Goal: Task Accomplishment & Management: Use online tool/utility

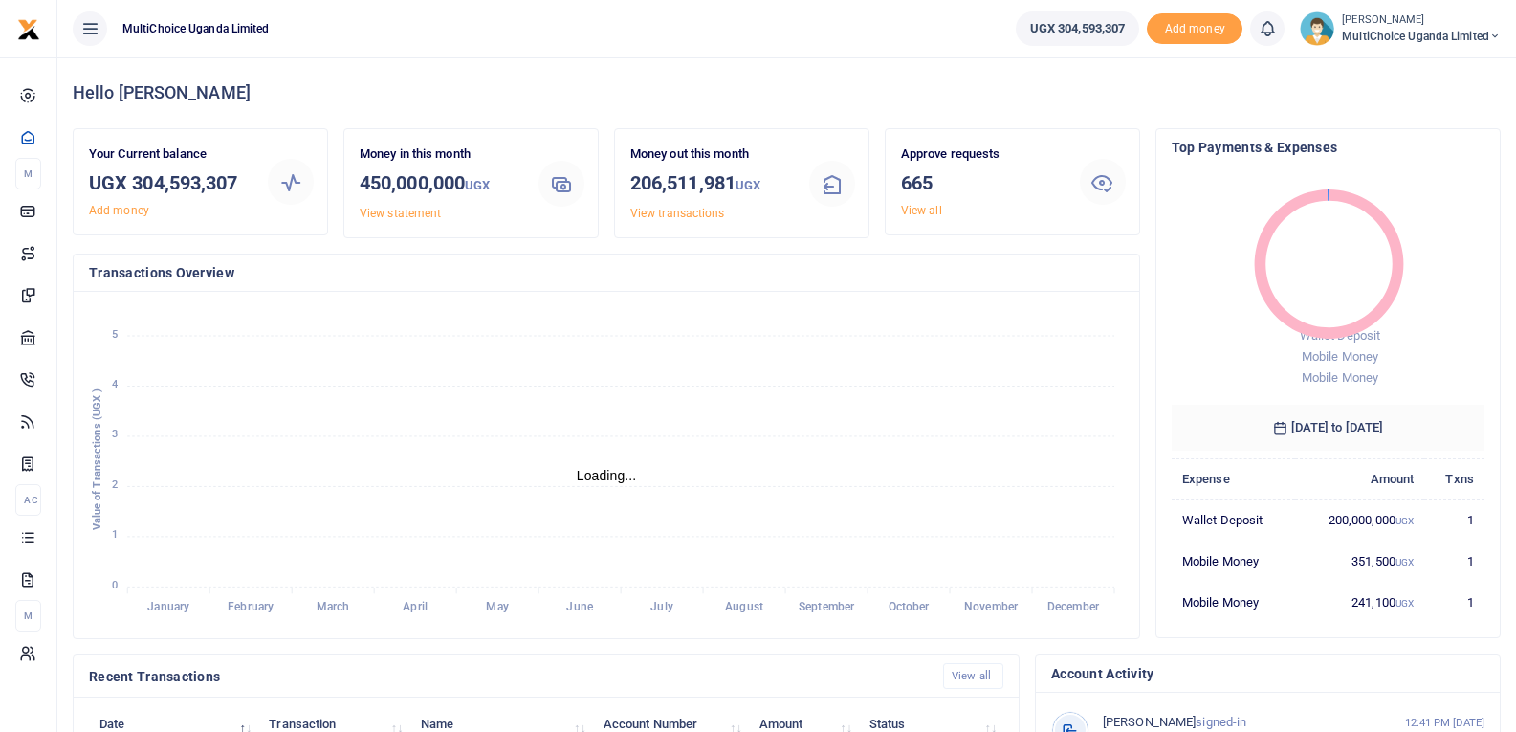
scroll to position [15, 15]
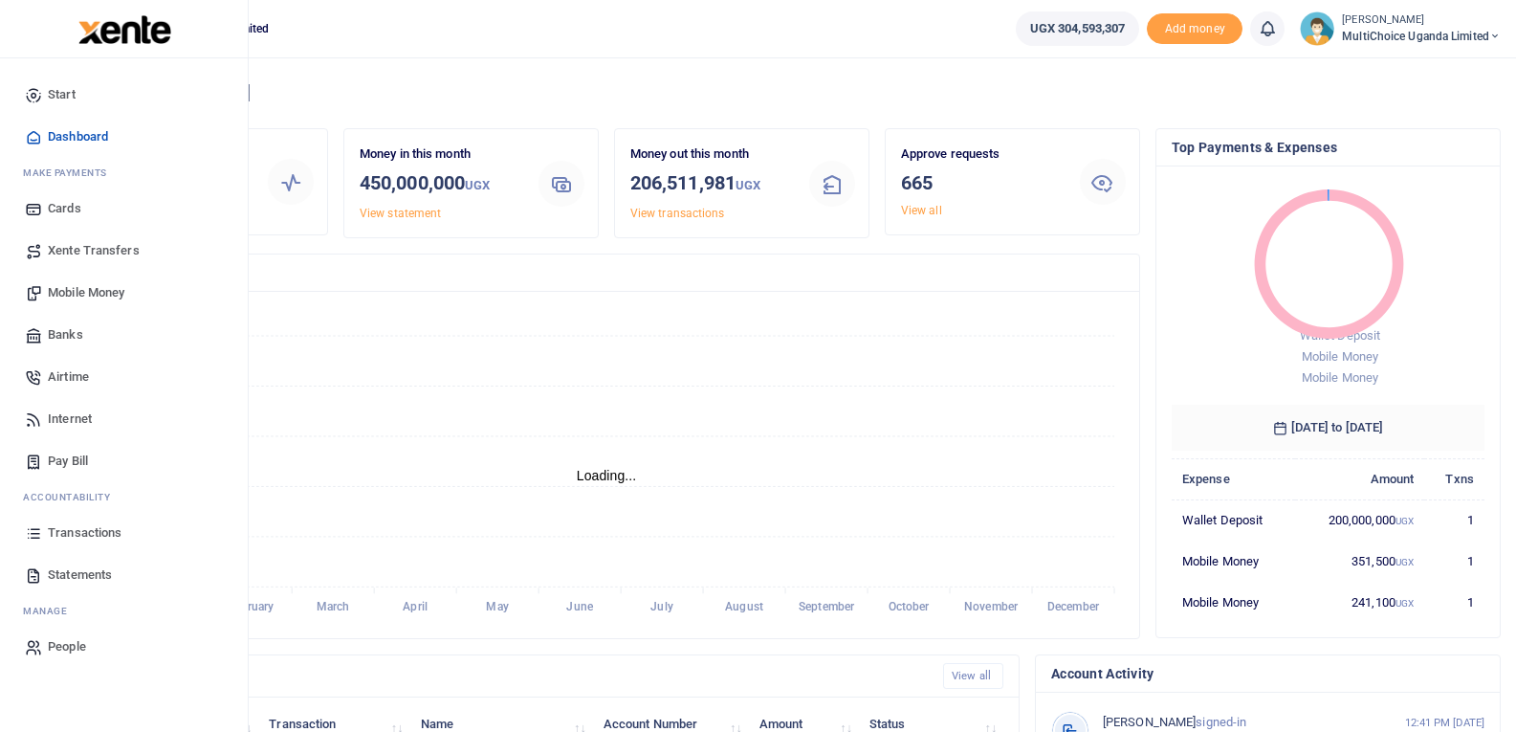
click at [89, 532] on span "Transactions" at bounding box center [85, 532] width 74 height 19
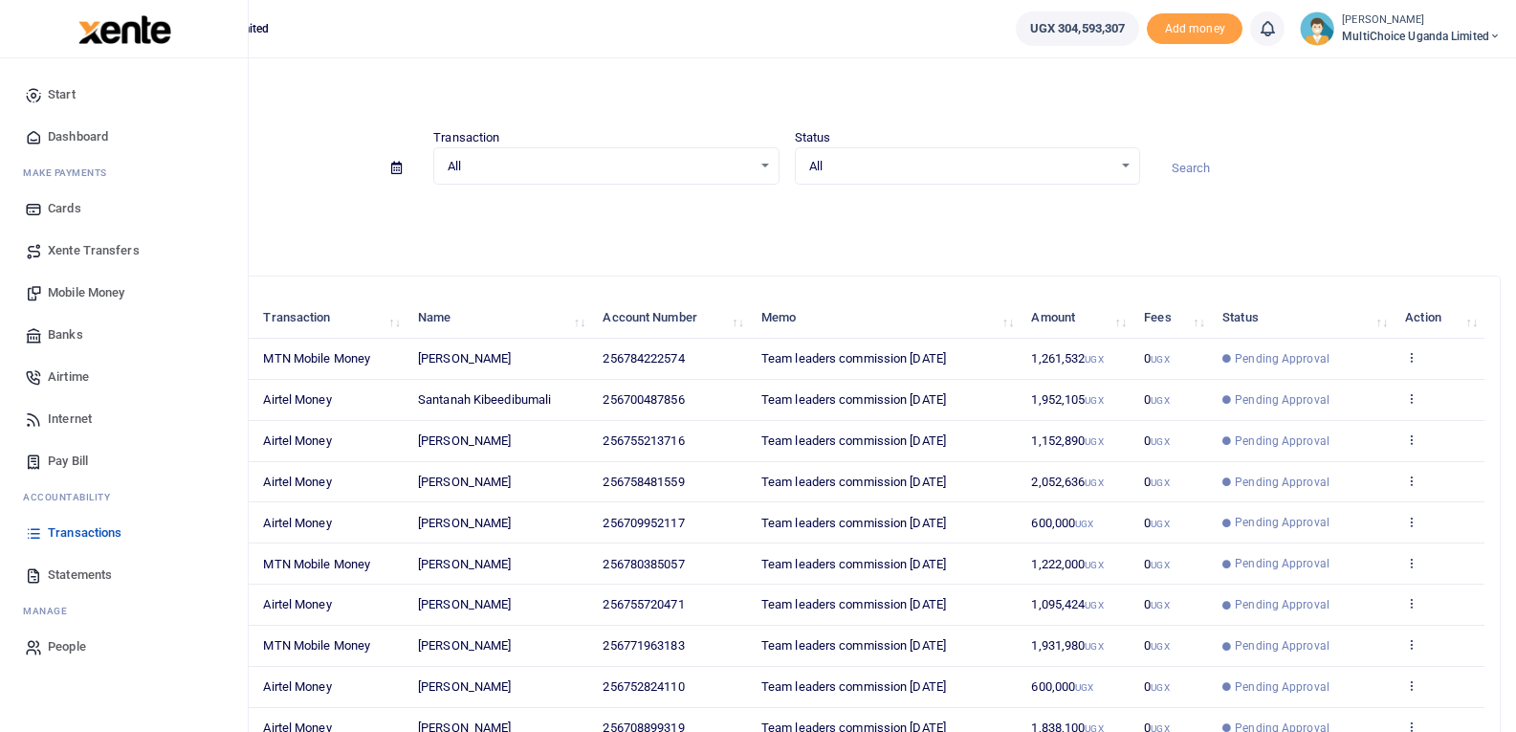
click at [56, 531] on span "Transactions" at bounding box center [85, 532] width 74 height 19
click at [82, 528] on span "Transactions" at bounding box center [85, 532] width 74 height 19
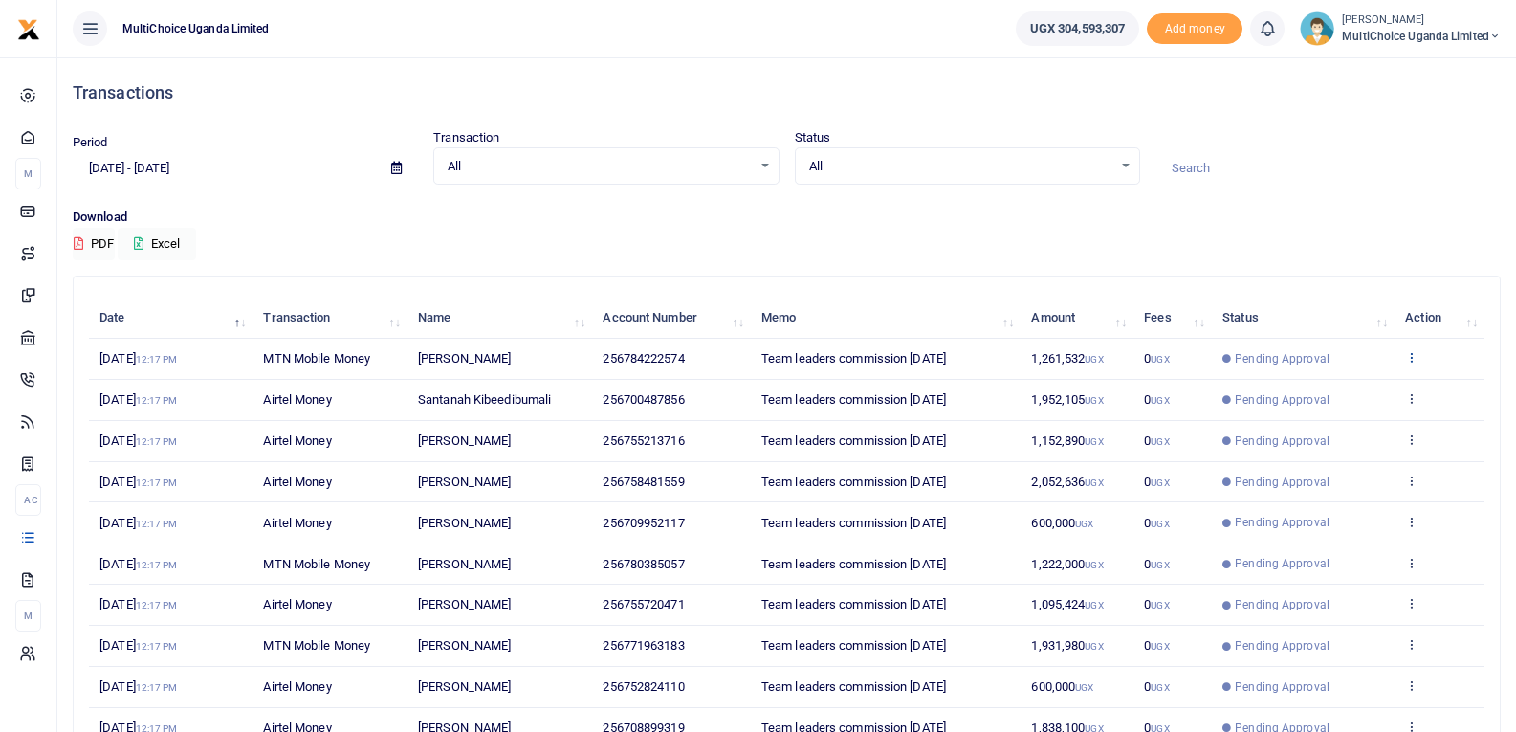
click at [1412, 357] on icon at bounding box center [1411, 356] width 12 height 13
click at [1362, 390] on link "View details" at bounding box center [1340, 389] width 151 height 27
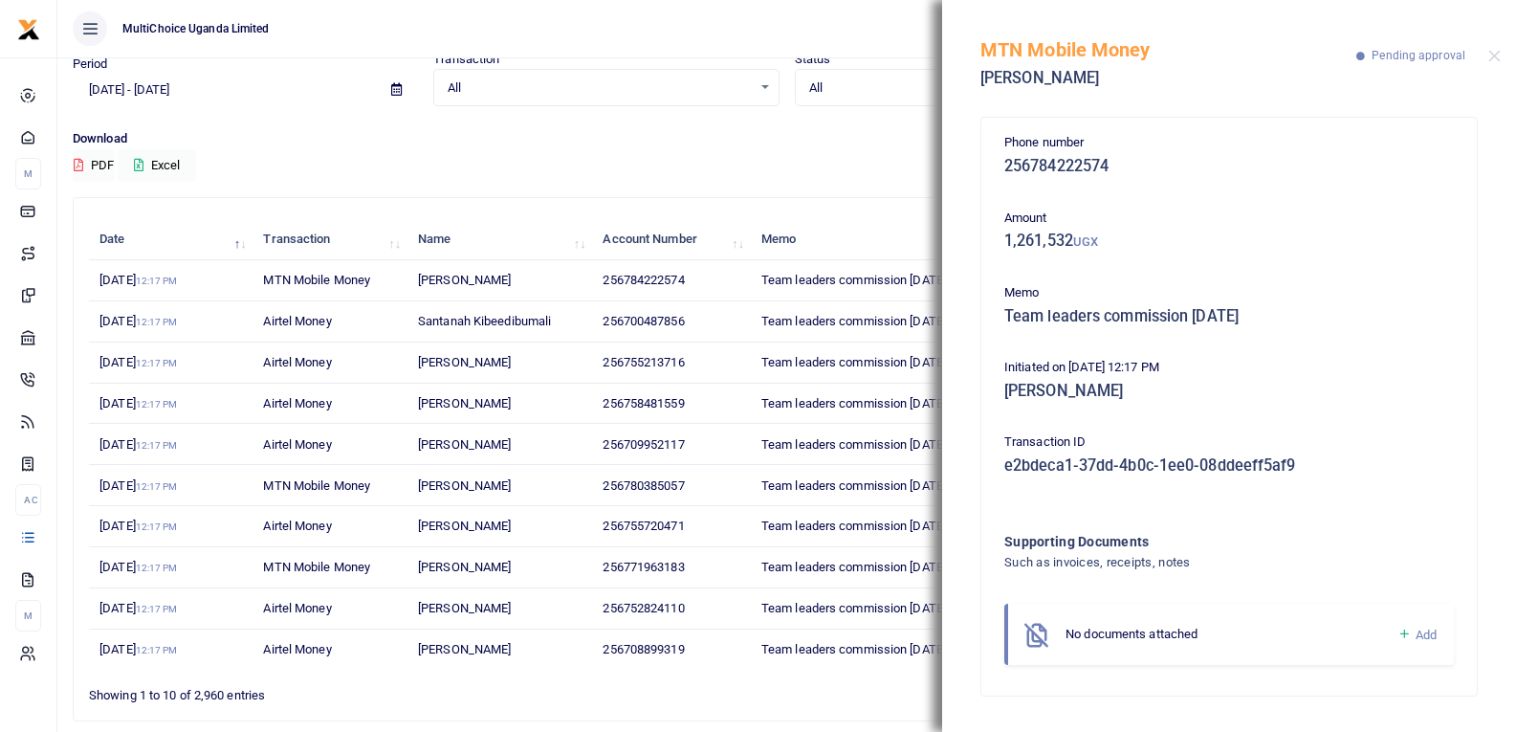
scroll to position [148, 0]
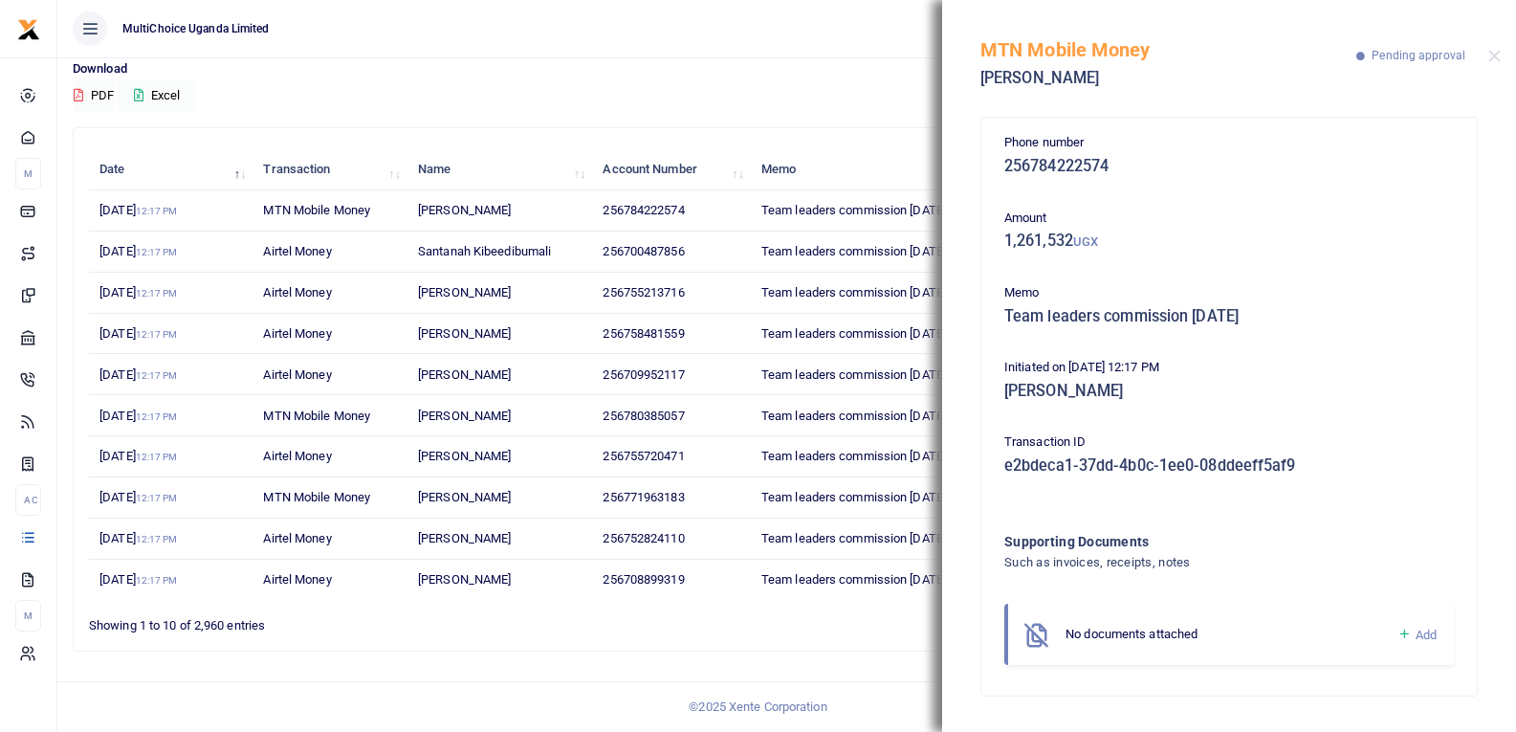
click at [1407, 633] on icon at bounding box center [1404, 633] width 14 height 17
click at [1405, 632] on icon at bounding box center [1404, 633] width 14 height 17
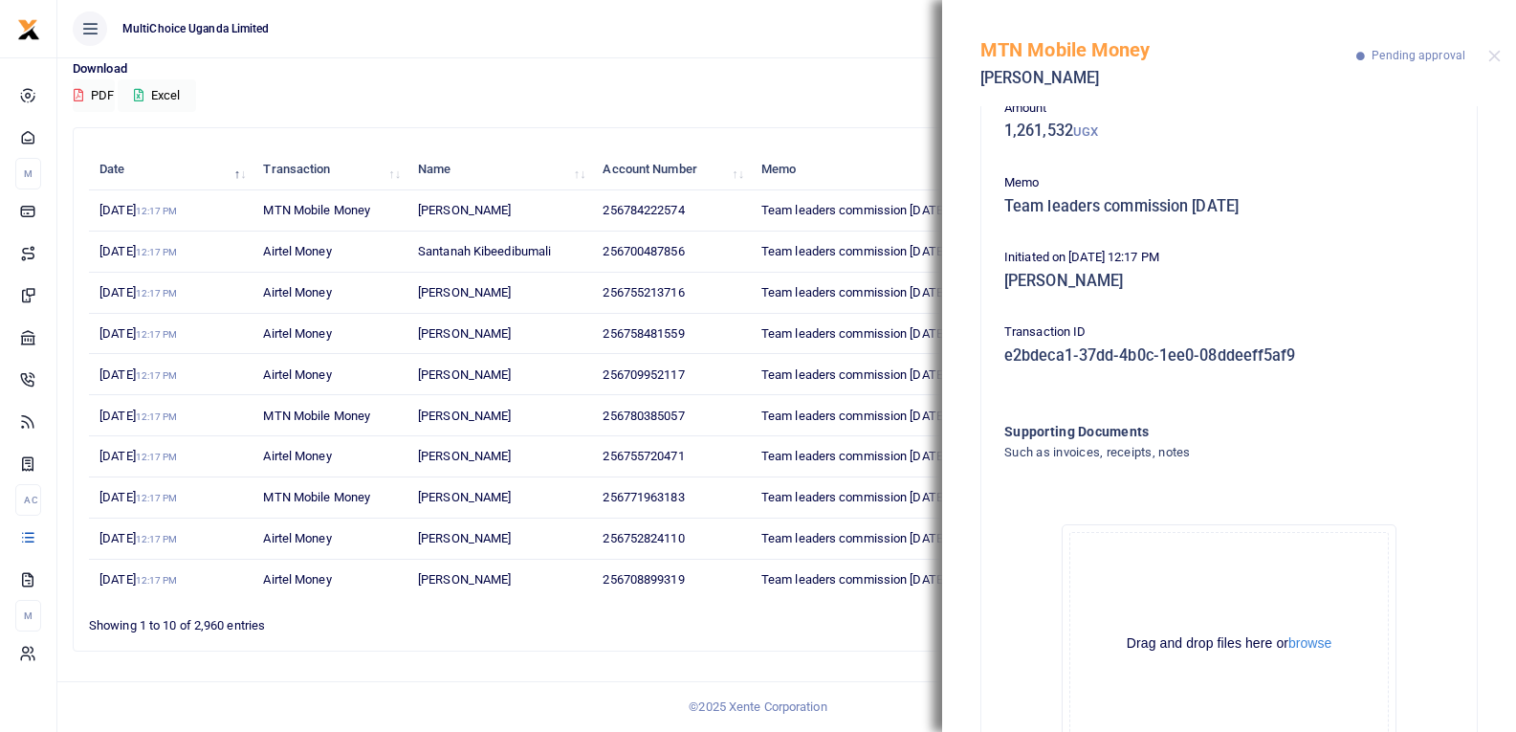
scroll to position [211, 0]
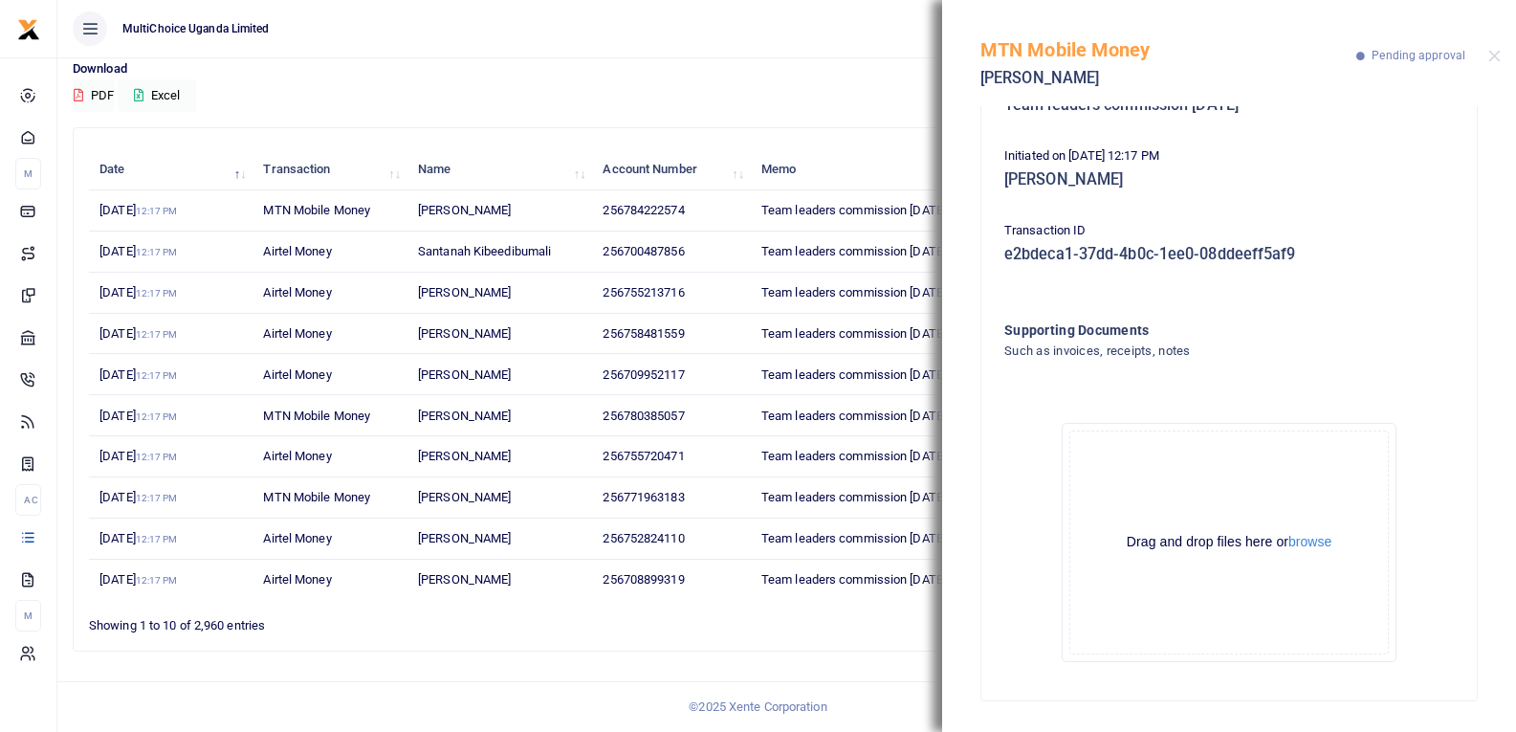
click at [1303, 551] on div "Drag and drop files here or browse" at bounding box center [1228, 542] width 317 height 18
click at [1305, 546] on button "browse" at bounding box center [1309, 542] width 43 height 14
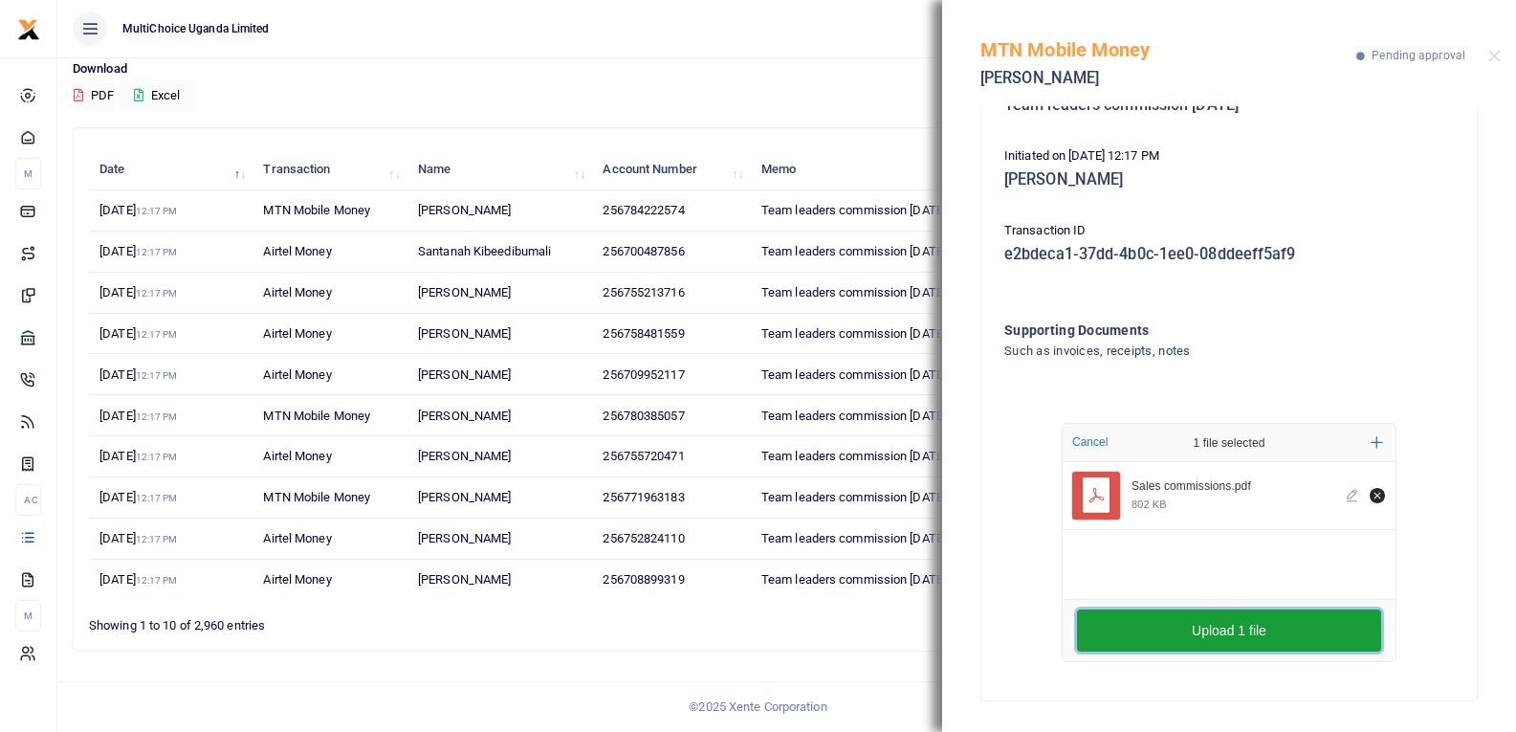
click at [1168, 624] on button "Upload 1 file" at bounding box center [1229, 630] width 304 height 42
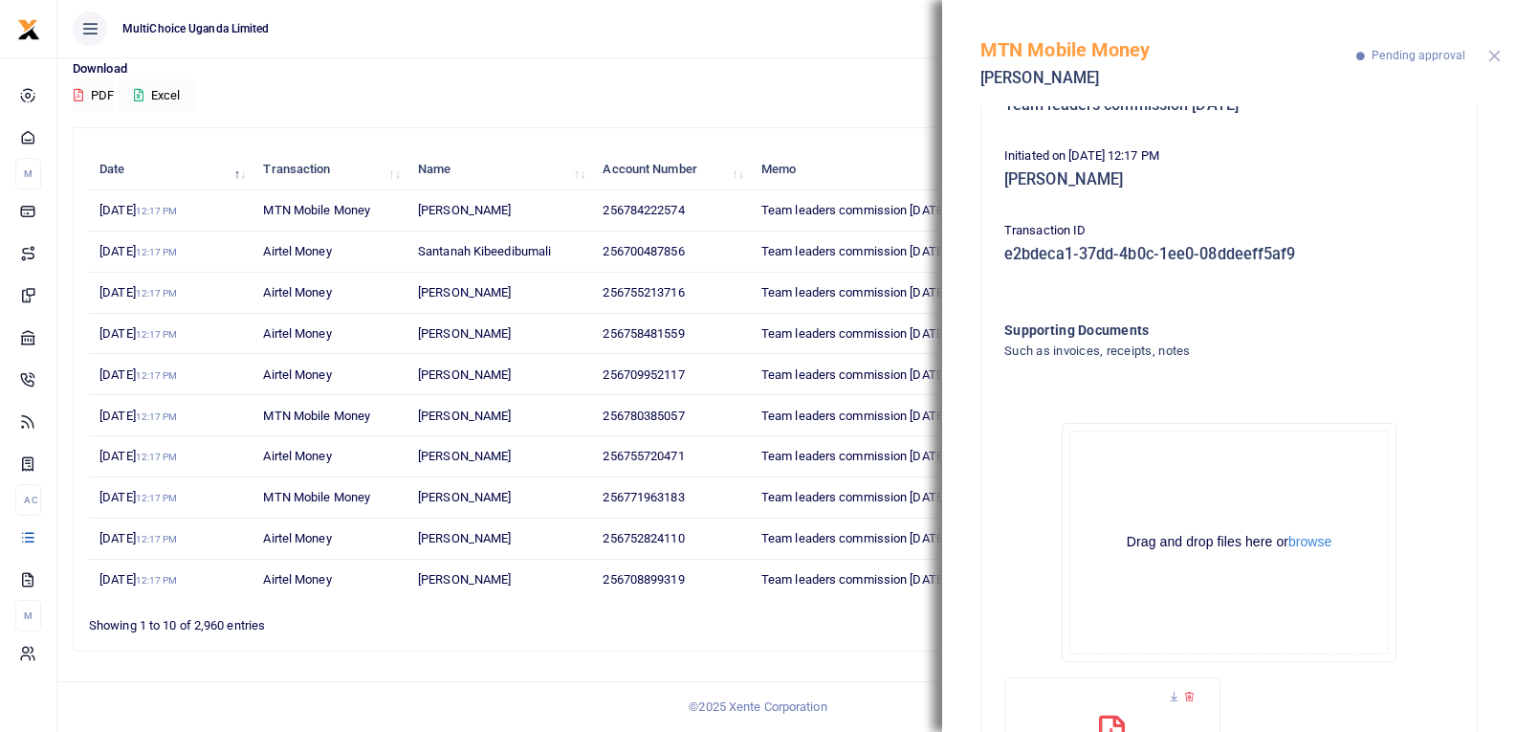
click at [1495, 55] on button "Close" at bounding box center [1494, 56] width 12 height 12
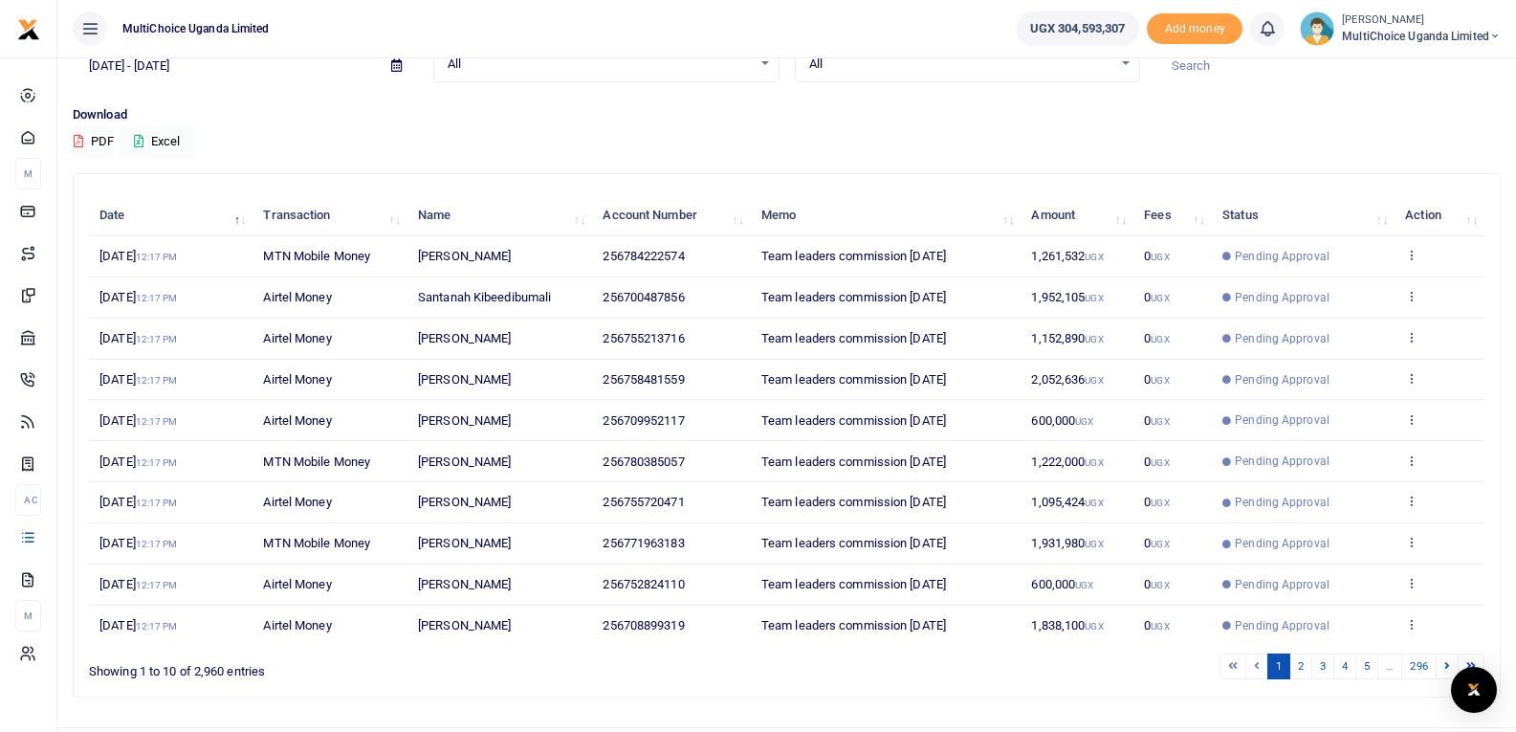
scroll to position [148, 0]
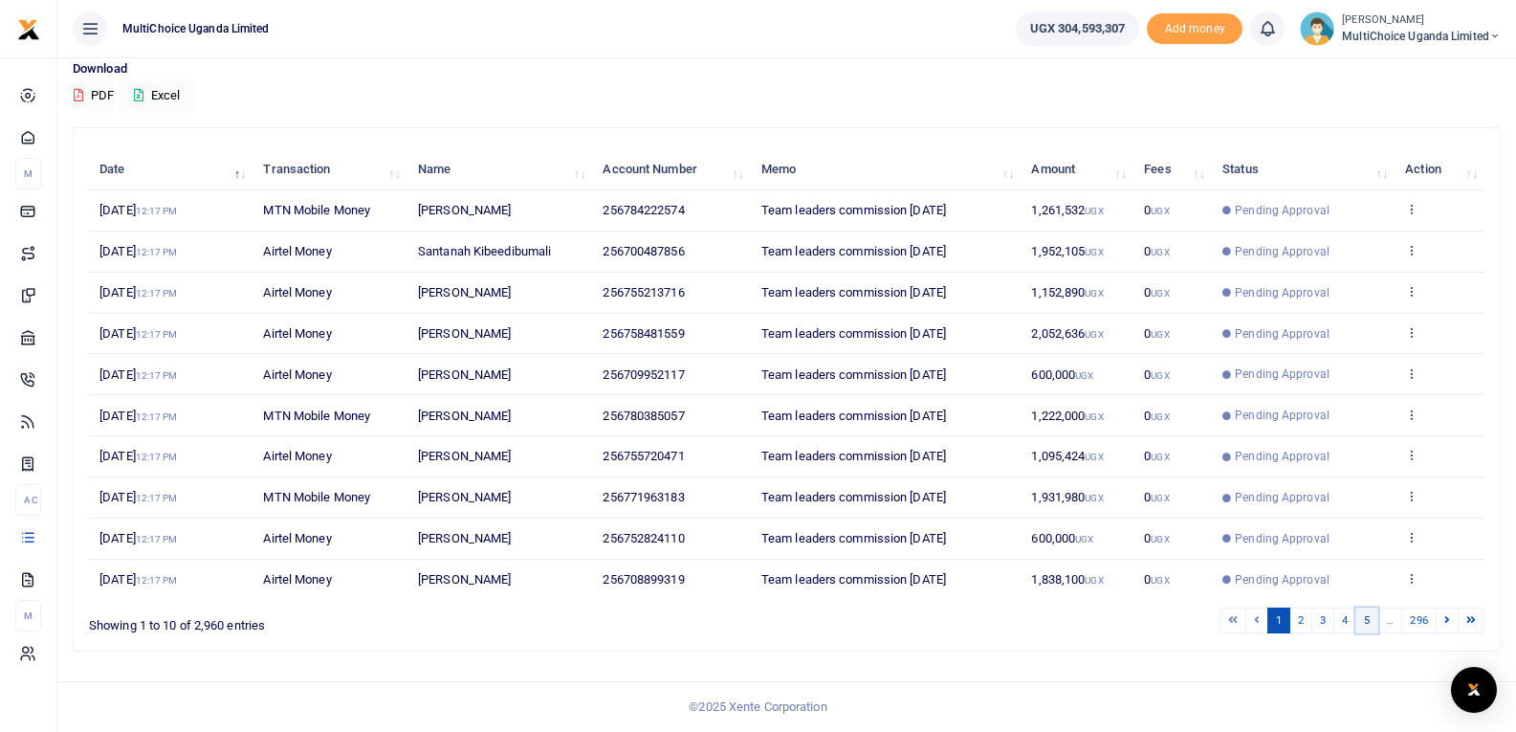
click at [1367, 625] on link "5" at bounding box center [1366, 620] width 23 height 26
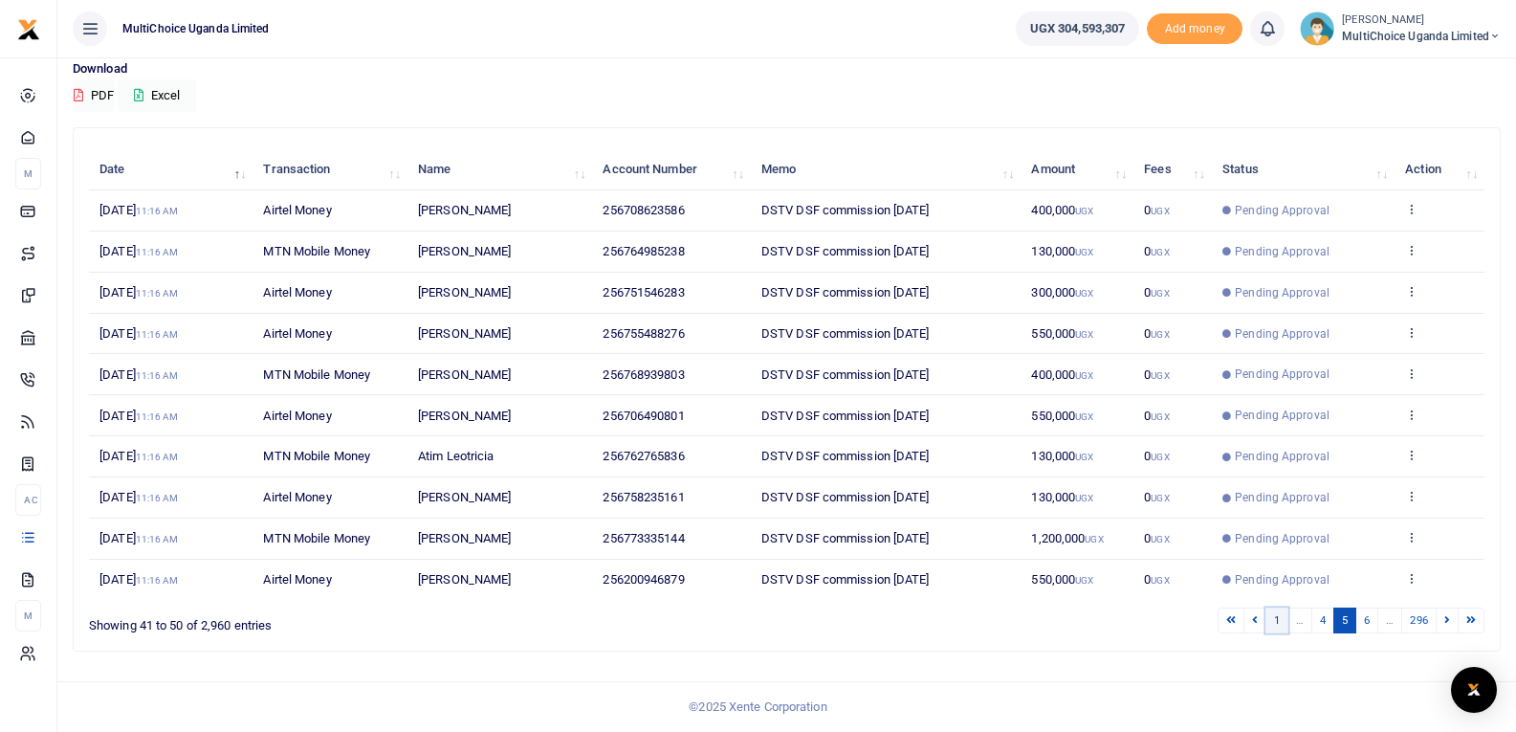
click at [1272, 617] on link "1" at bounding box center [1276, 620] width 23 height 26
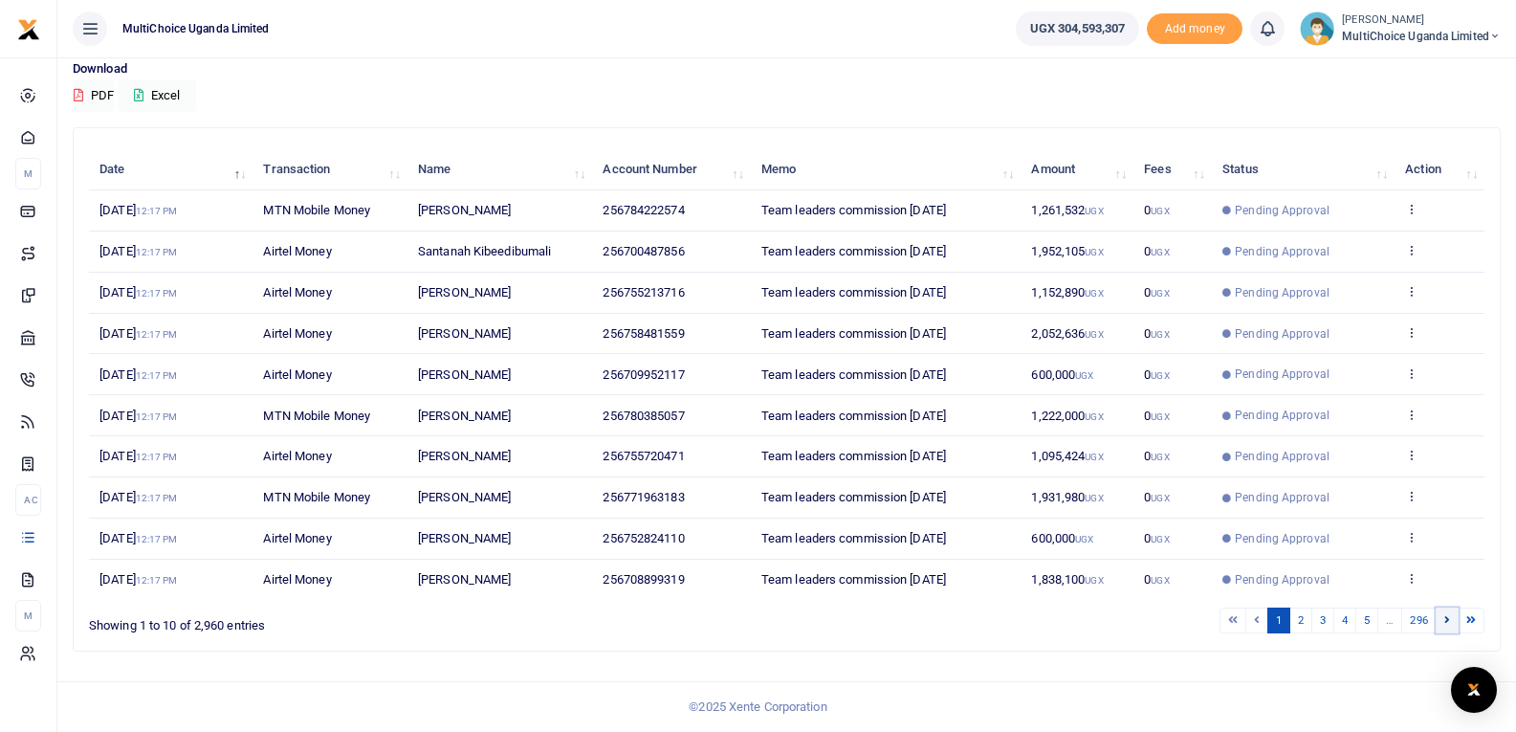
click at [1441, 624] on link at bounding box center [1446, 620] width 23 height 26
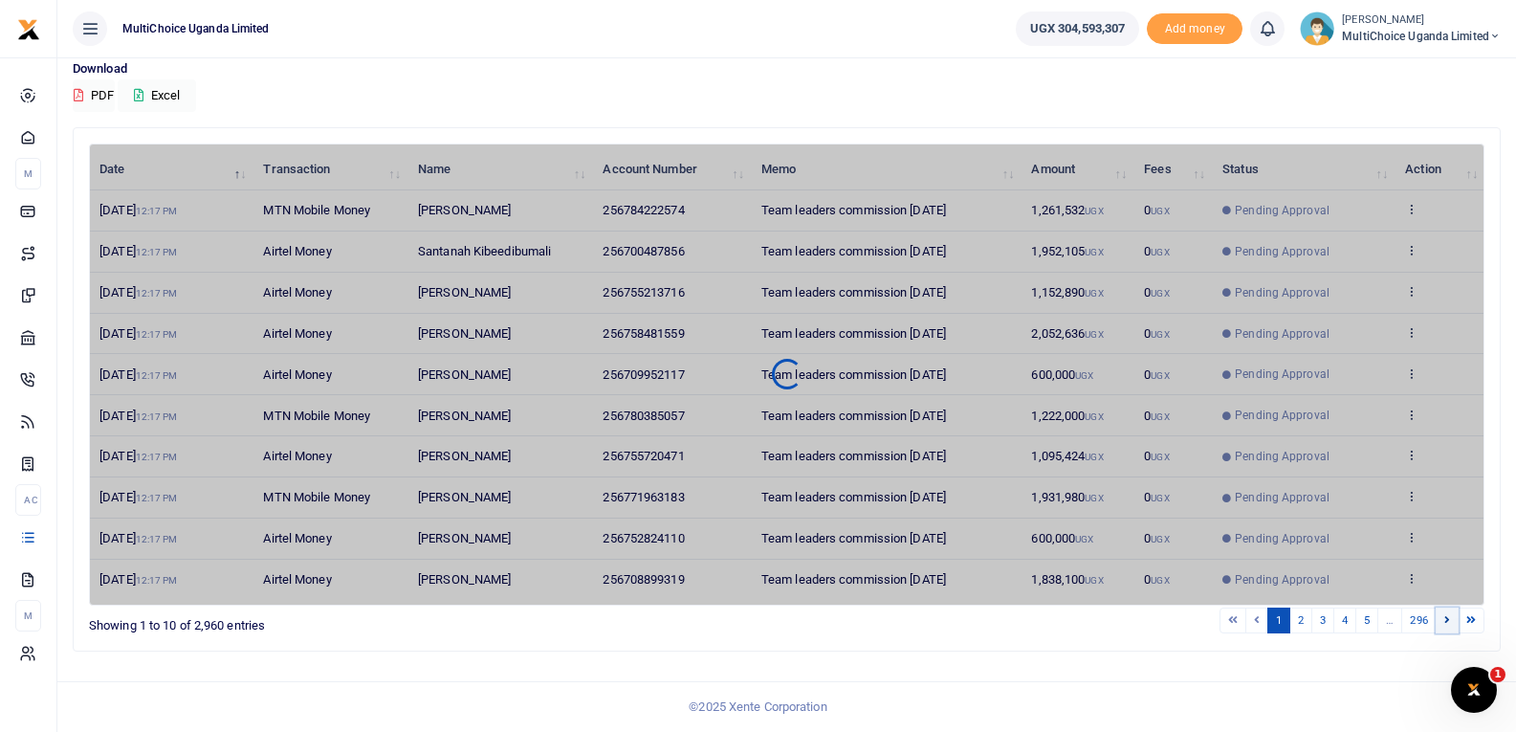
scroll to position [0, 0]
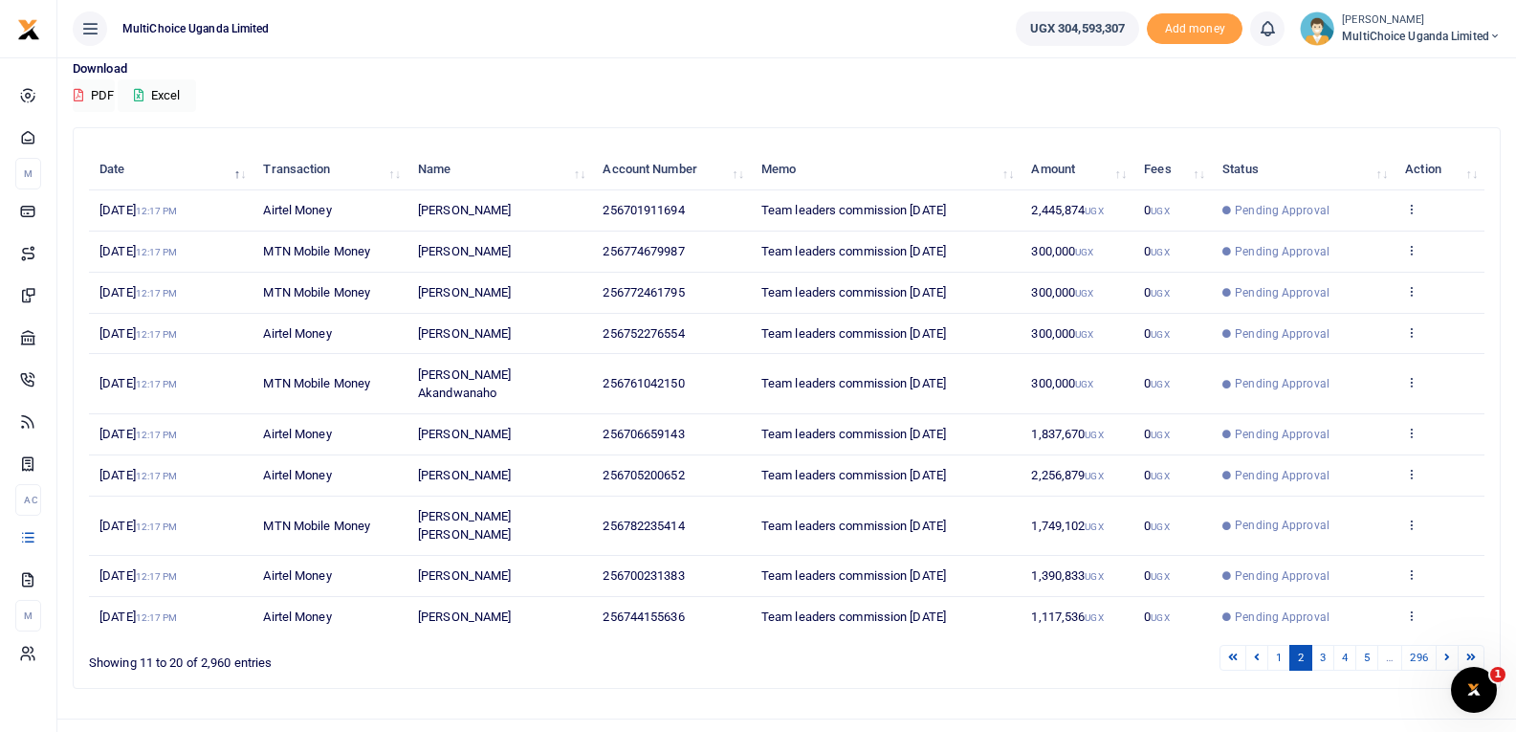
click at [1441, 645] on link at bounding box center [1446, 658] width 23 height 26
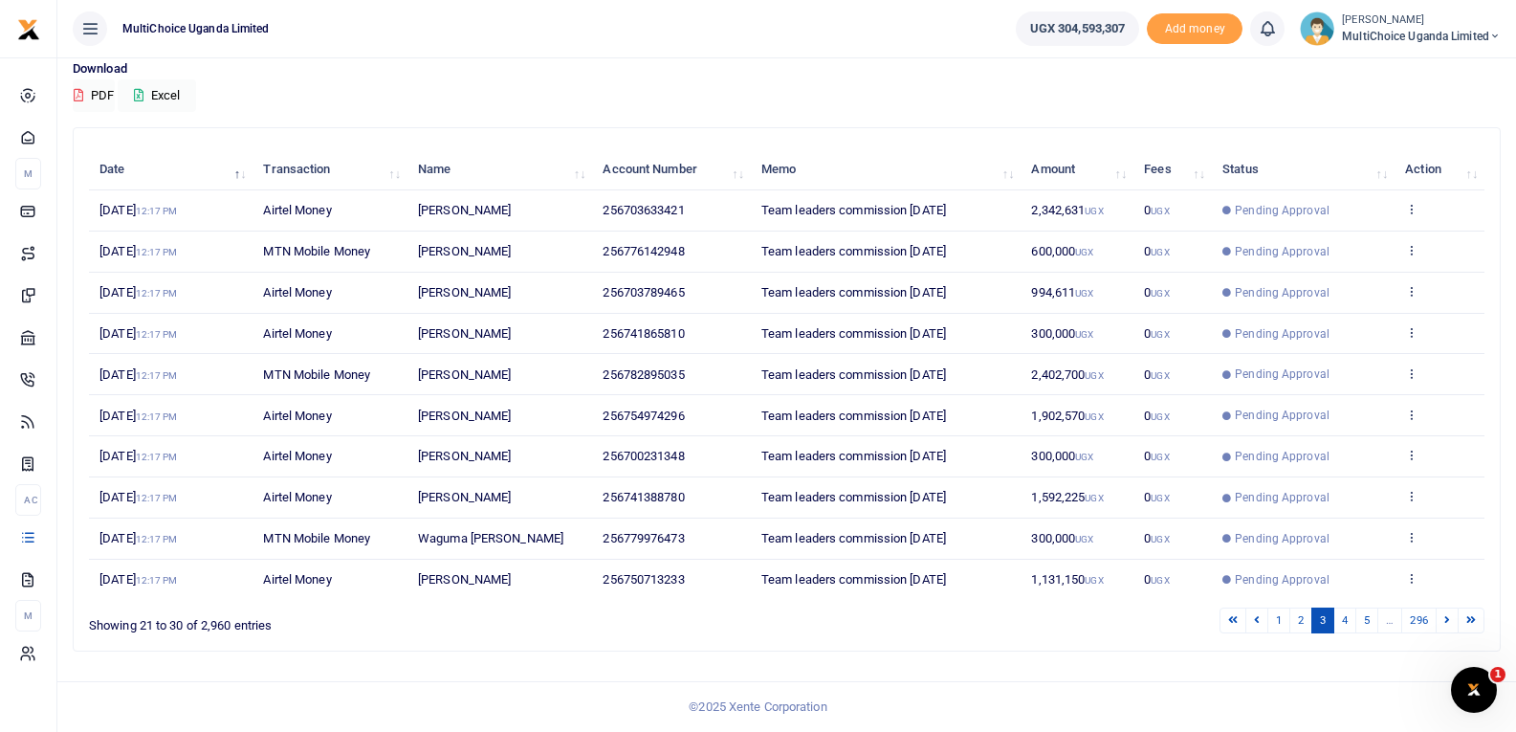
click at [1441, 624] on link at bounding box center [1446, 620] width 23 height 26
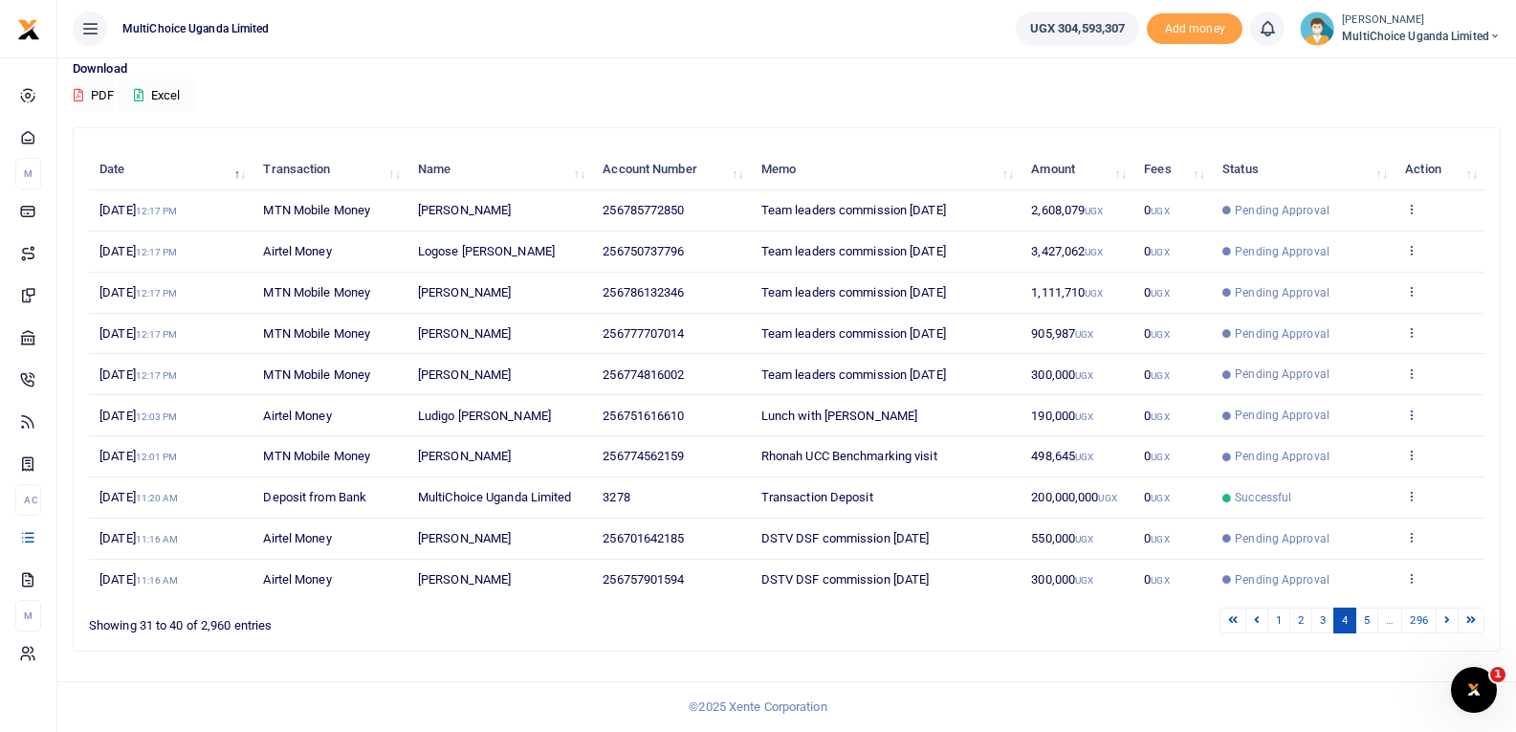
click at [1405, 408] on icon at bounding box center [1411, 413] width 12 height 13
click at [1341, 443] on link "View details" at bounding box center [1341, 445] width 151 height 27
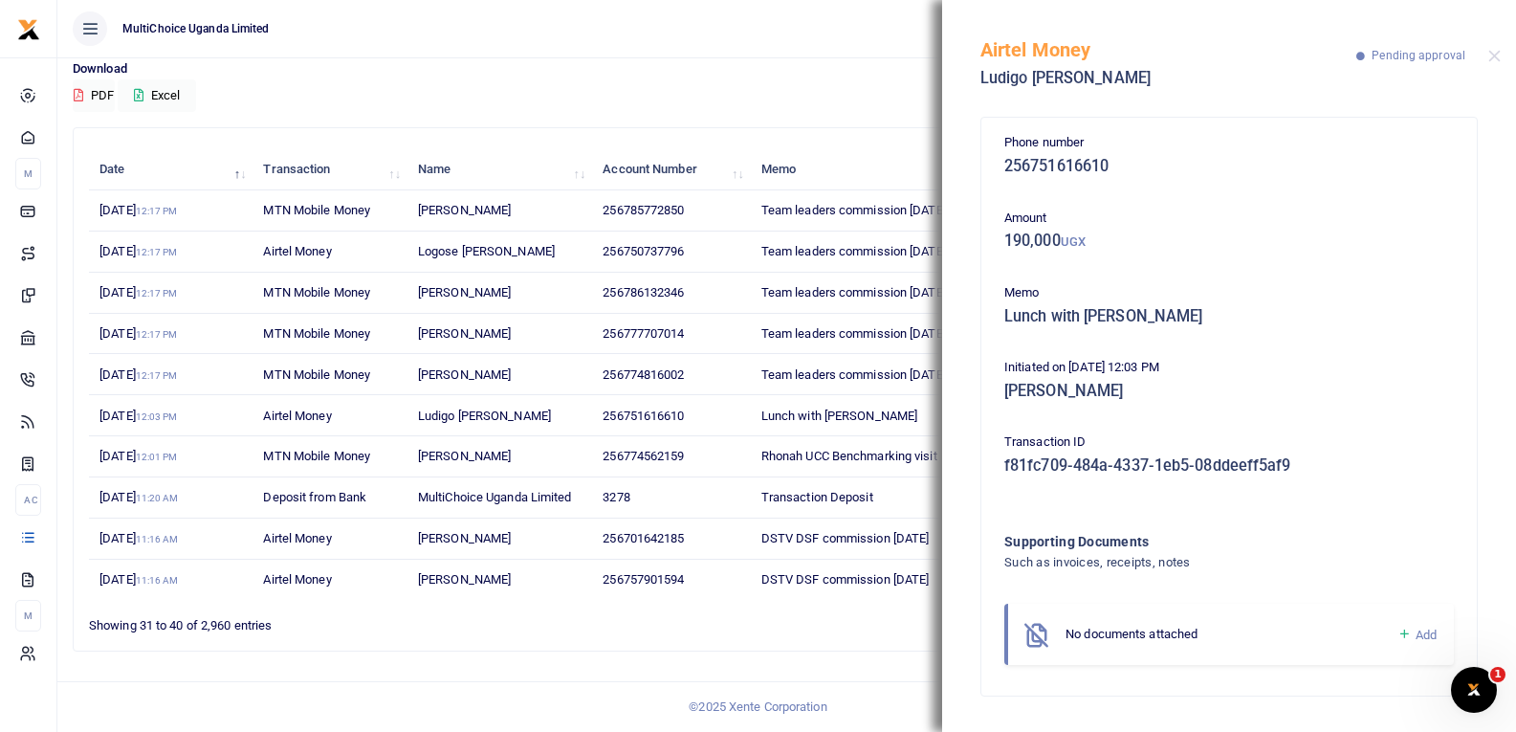
click at [1399, 635] on icon at bounding box center [1404, 633] width 14 height 17
click at [1402, 635] on icon at bounding box center [1404, 633] width 14 height 17
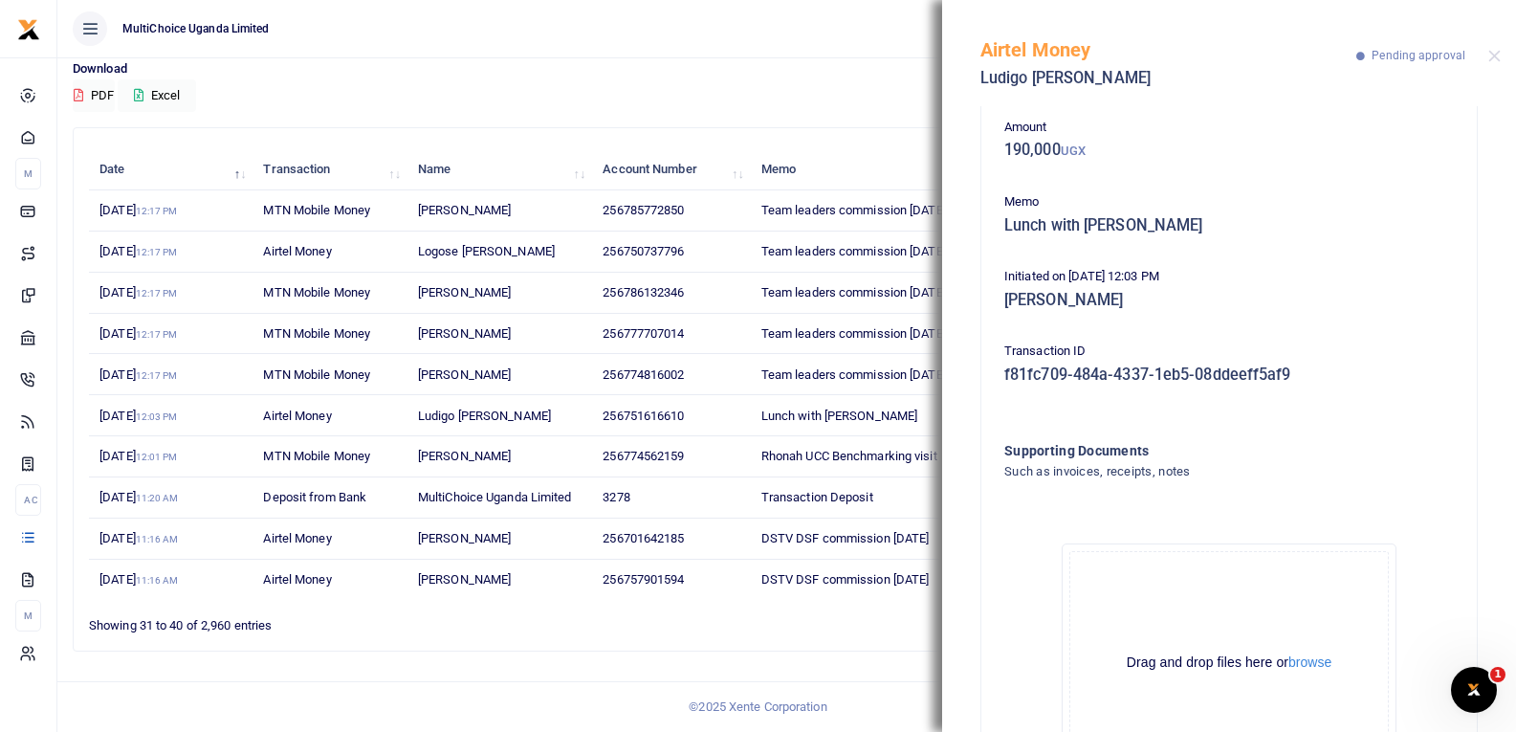
scroll to position [211, 0]
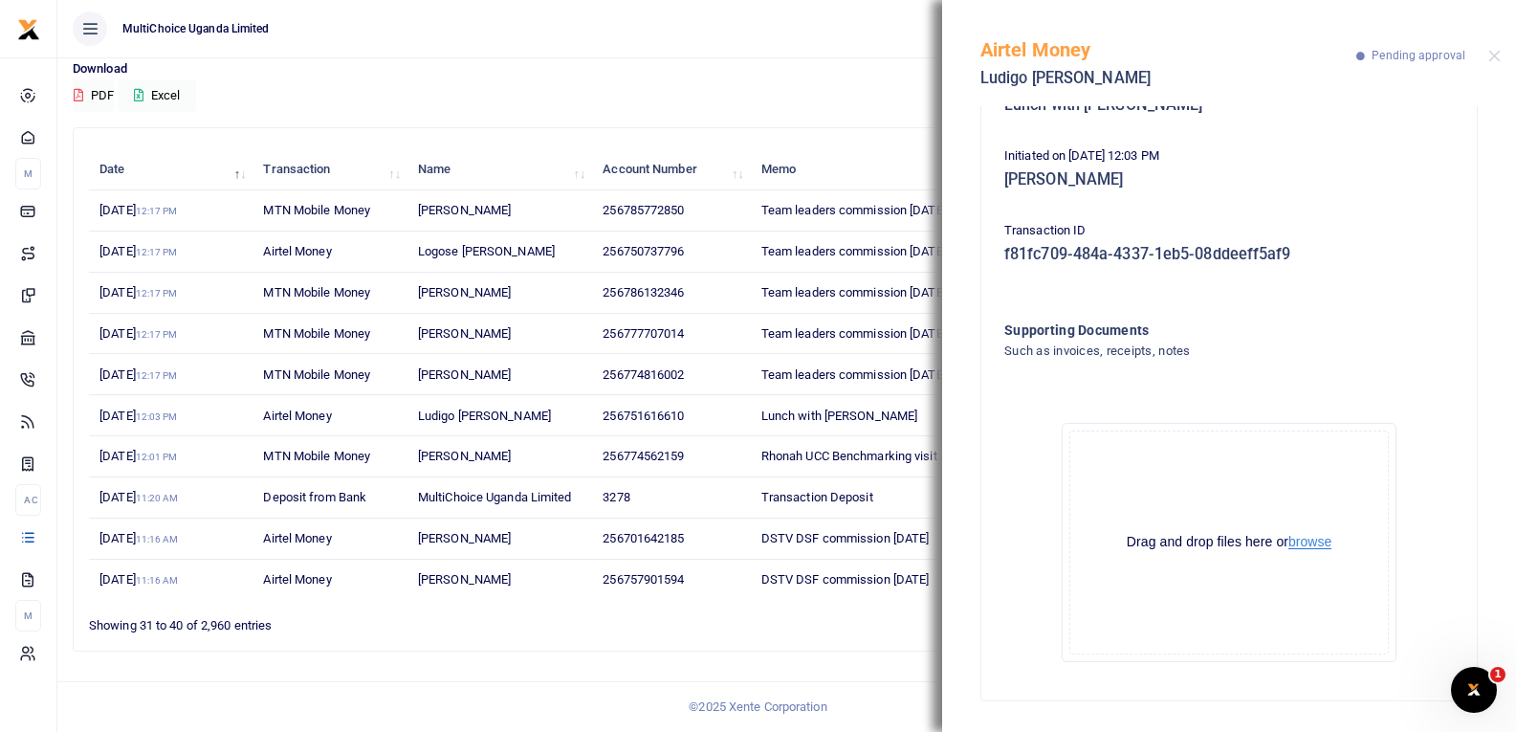
click at [1297, 538] on button "browse" at bounding box center [1309, 542] width 43 height 14
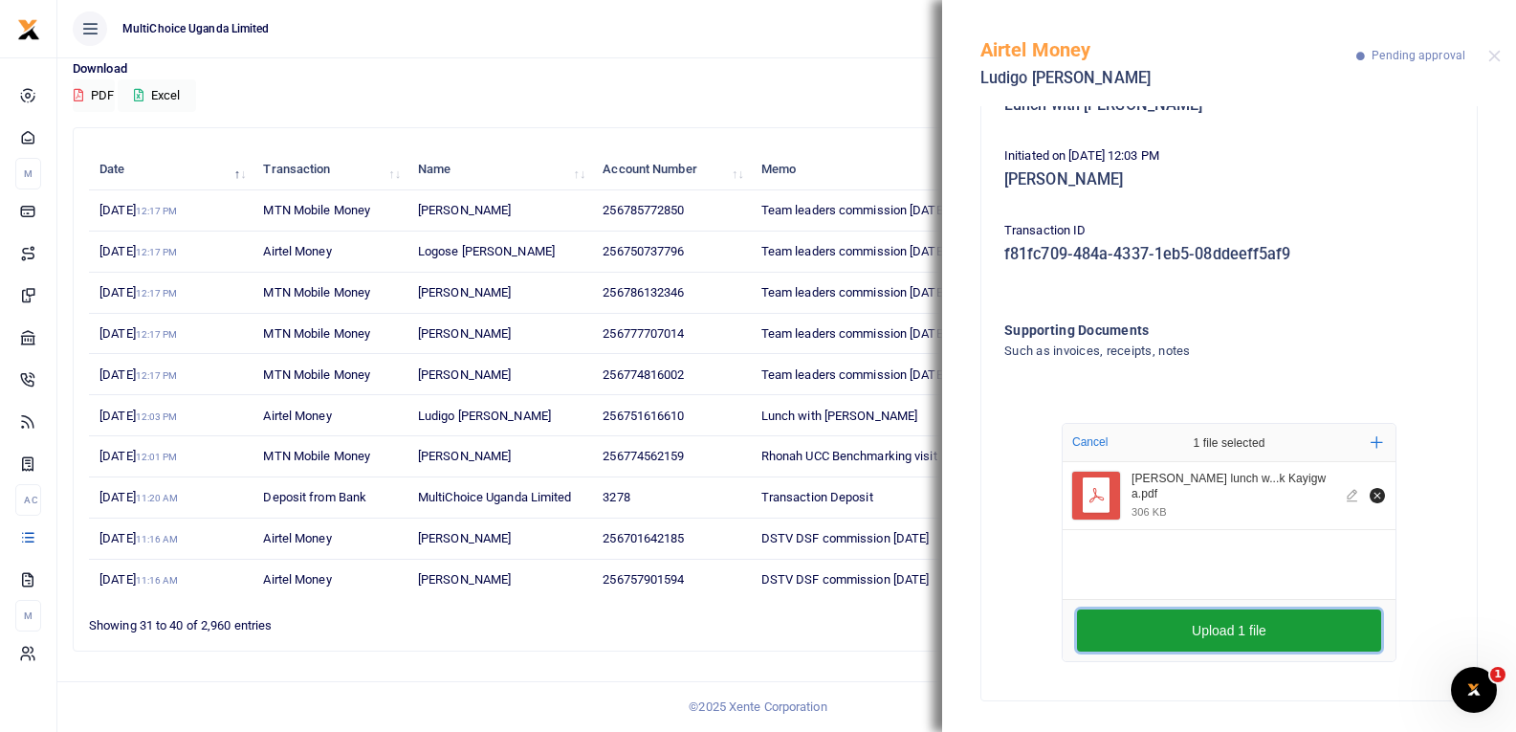
click at [1227, 636] on button "Upload 1 file" at bounding box center [1229, 630] width 304 height 42
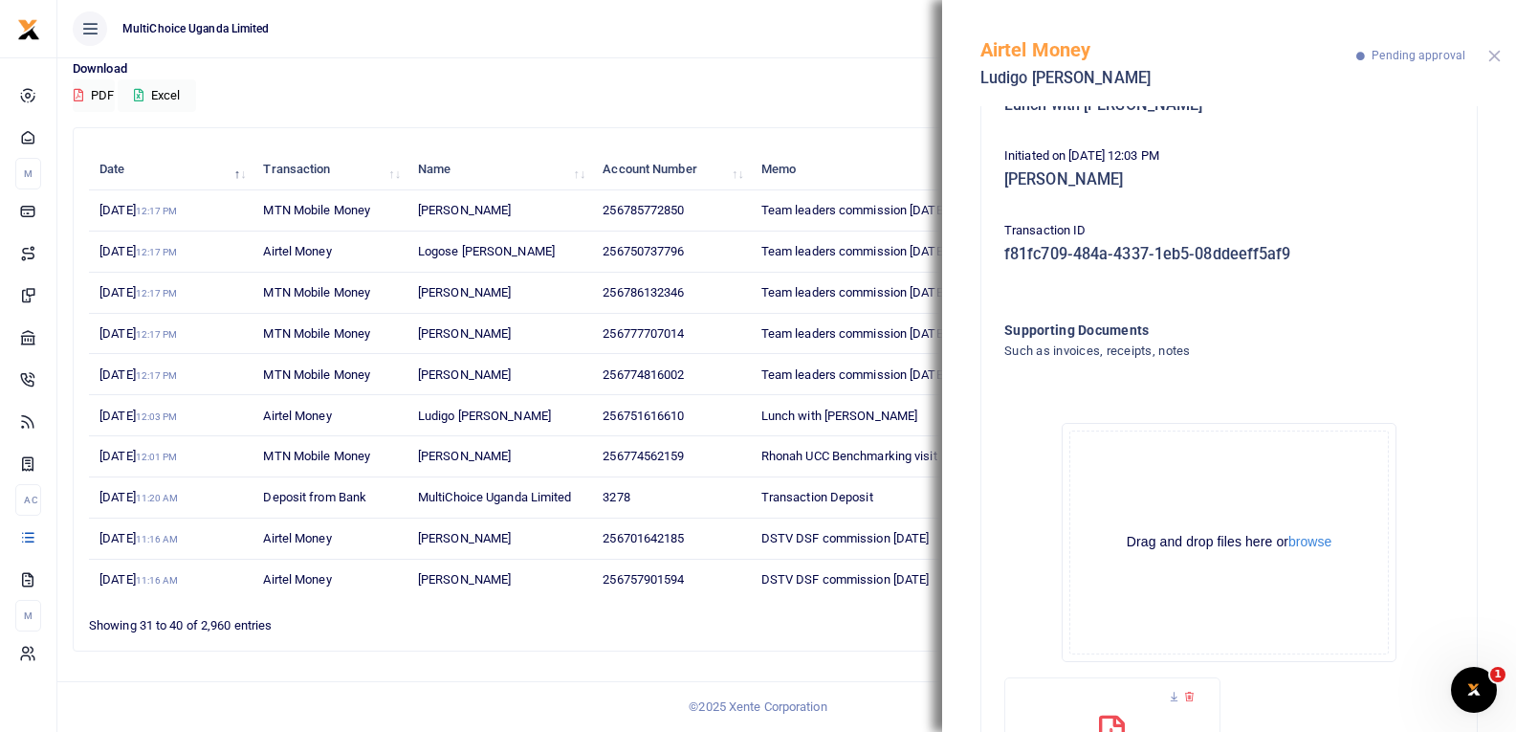
click at [1495, 57] on button "Close" at bounding box center [1494, 56] width 12 height 12
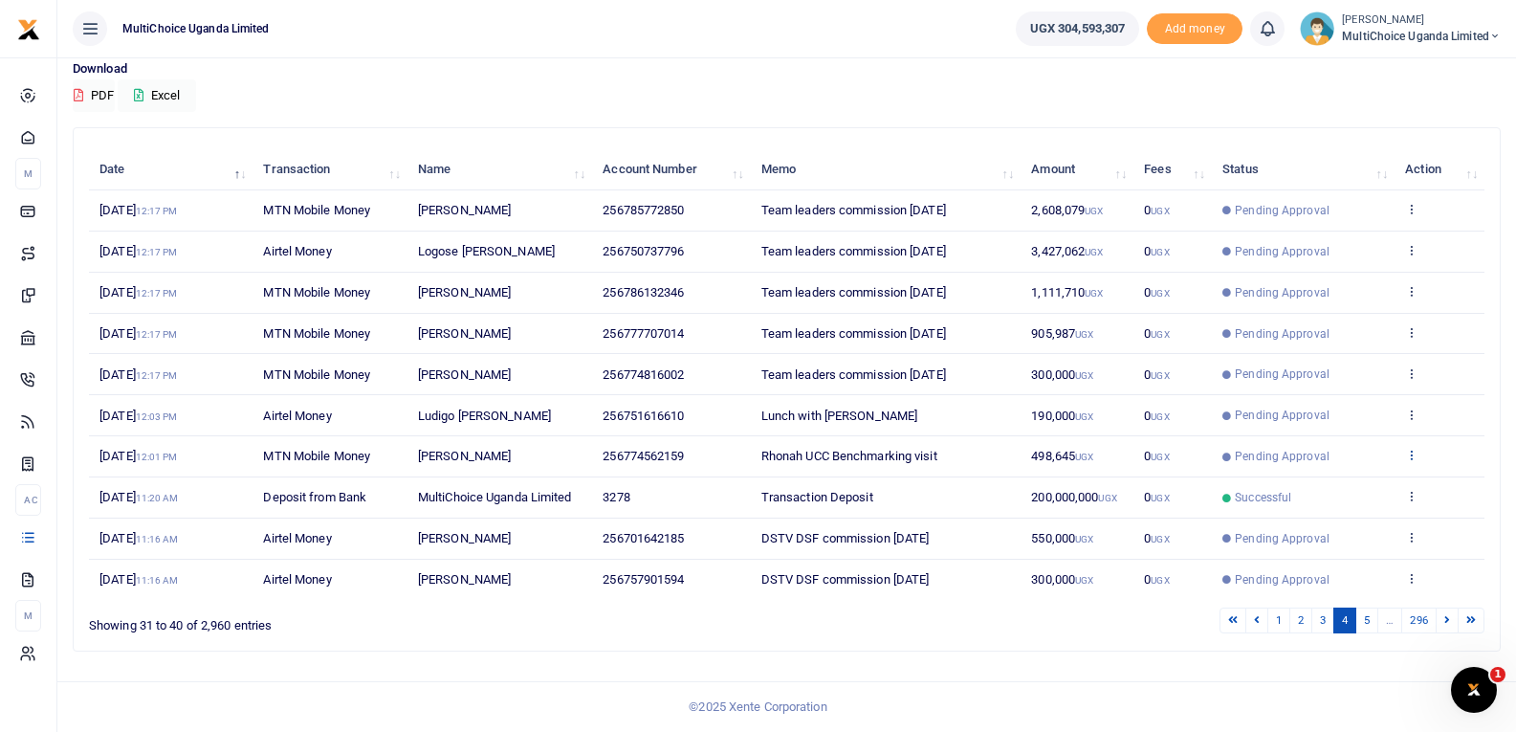
click at [1410, 460] on icon at bounding box center [1411, 454] width 12 height 13
click at [1385, 482] on link "View details" at bounding box center [1341, 486] width 151 height 27
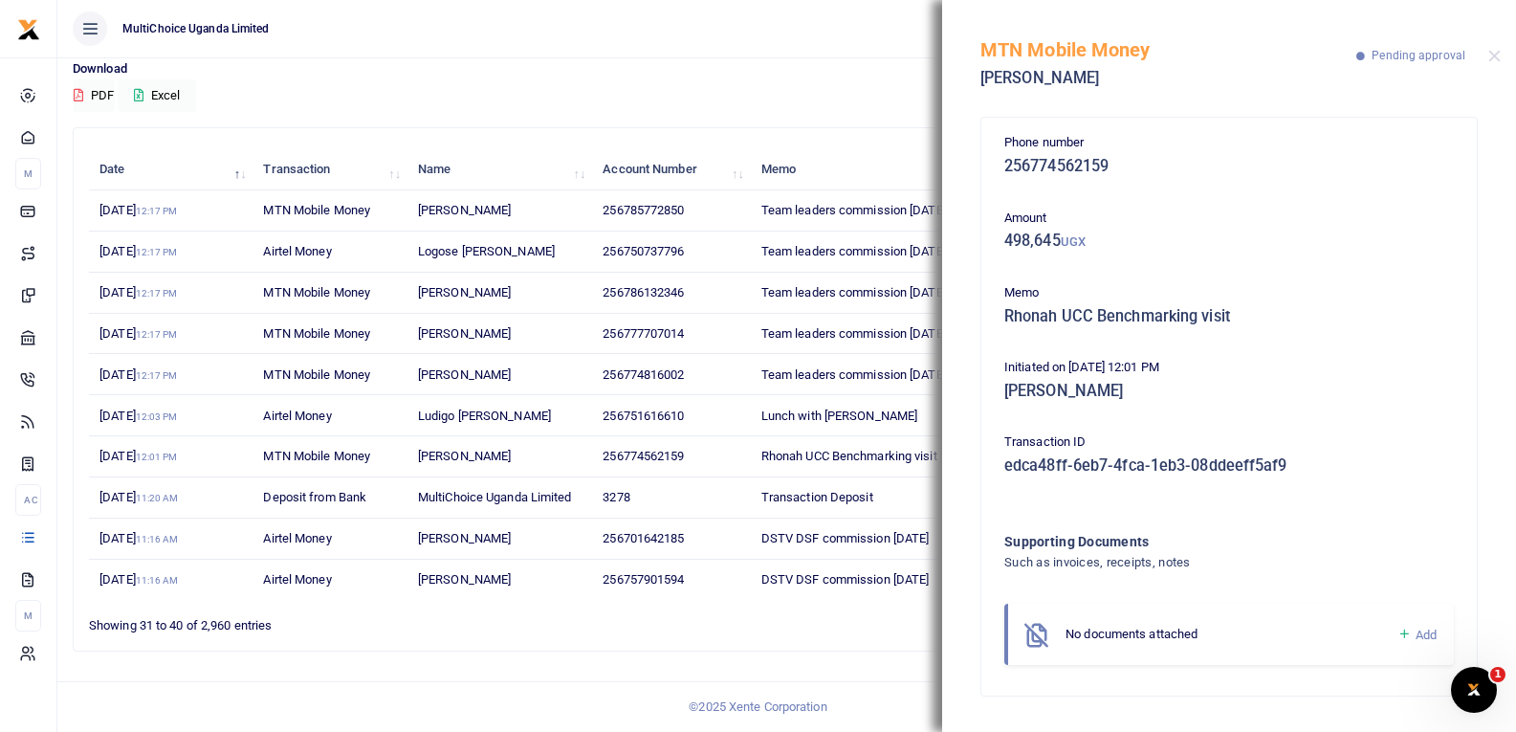
click at [1401, 640] on icon at bounding box center [1404, 633] width 14 height 17
click at [1403, 635] on icon at bounding box center [1404, 633] width 14 height 17
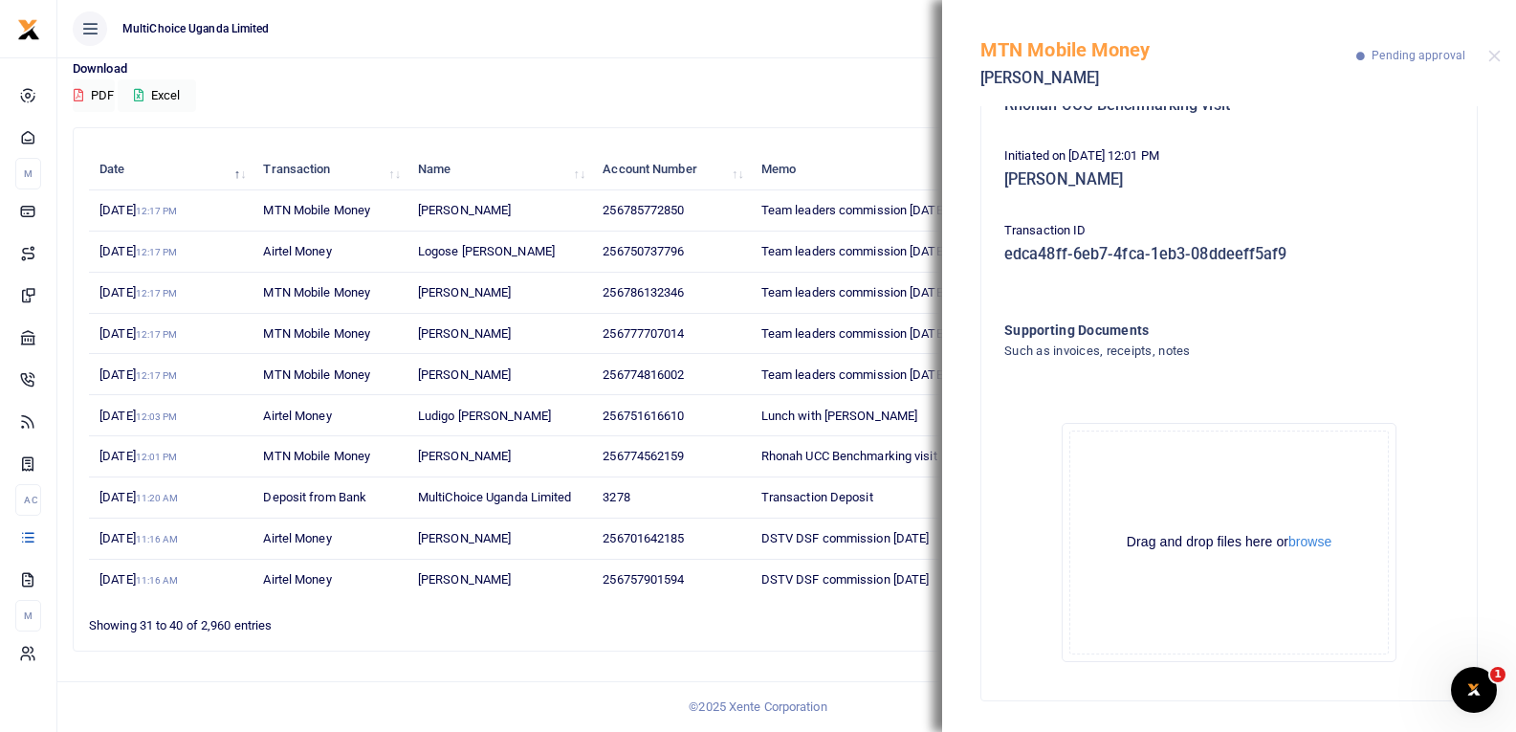
click at [1307, 551] on div "Drag and drop files here or browse" at bounding box center [1228, 542] width 317 height 18
click at [1305, 545] on button "browse" at bounding box center [1309, 542] width 43 height 14
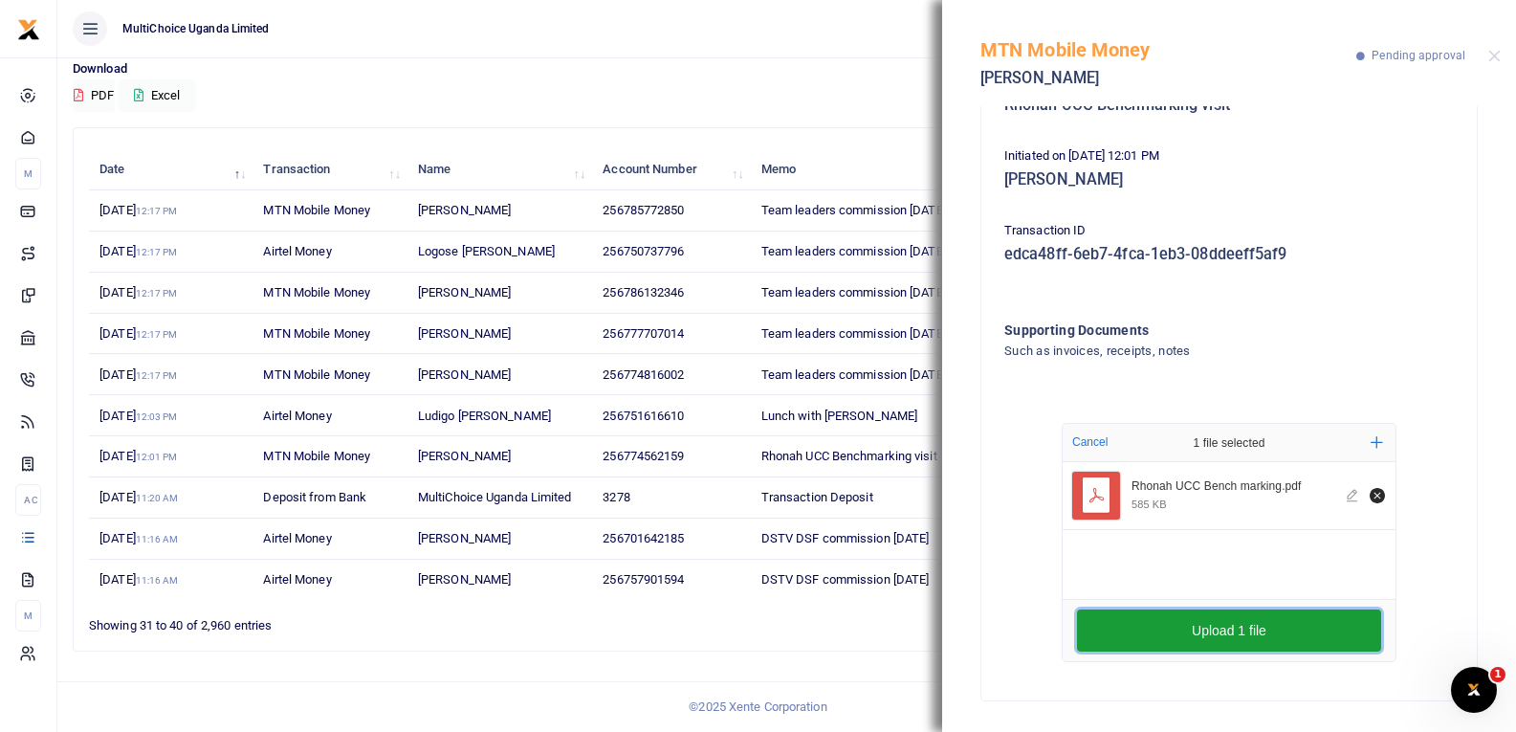
click at [1239, 627] on button "Upload 1 file" at bounding box center [1229, 630] width 304 height 42
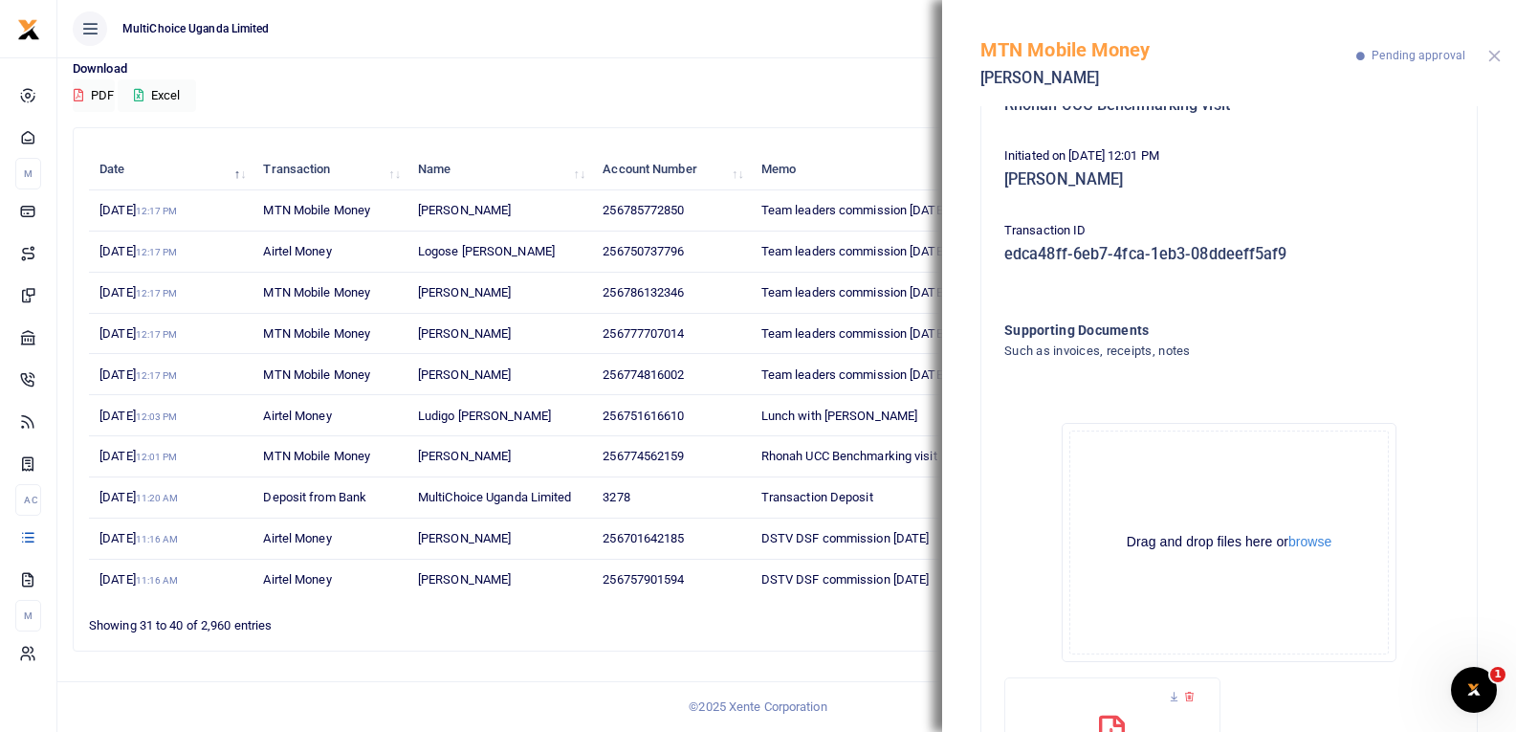
click at [1492, 55] on button "Close" at bounding box center [1494, 56] width 12 height 12
